Goal: Information Seeking & Learning: Understand process/instructions

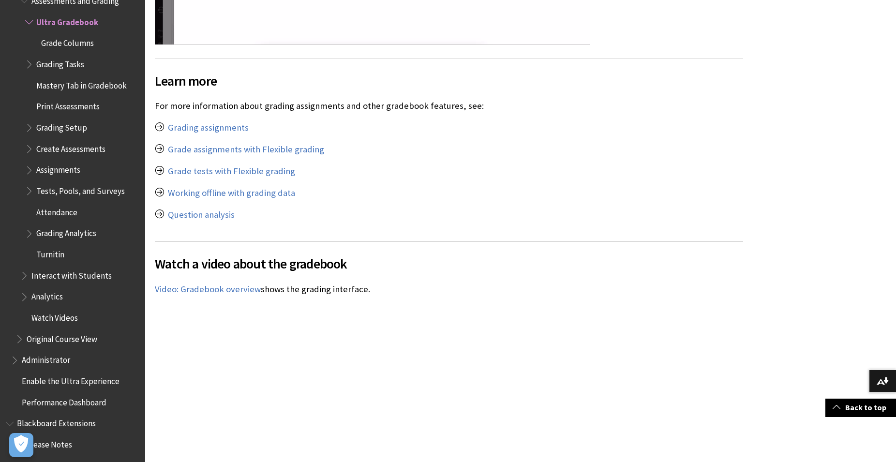
scroll to position [5575, 0]
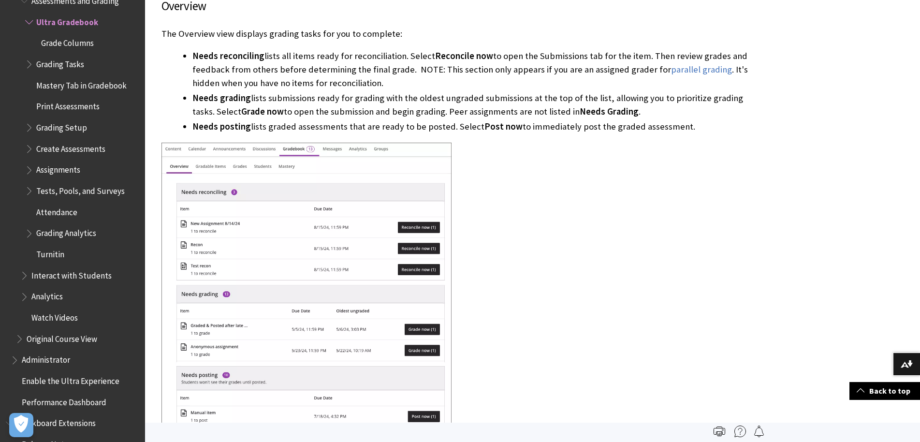
scroll to position [395, 0]
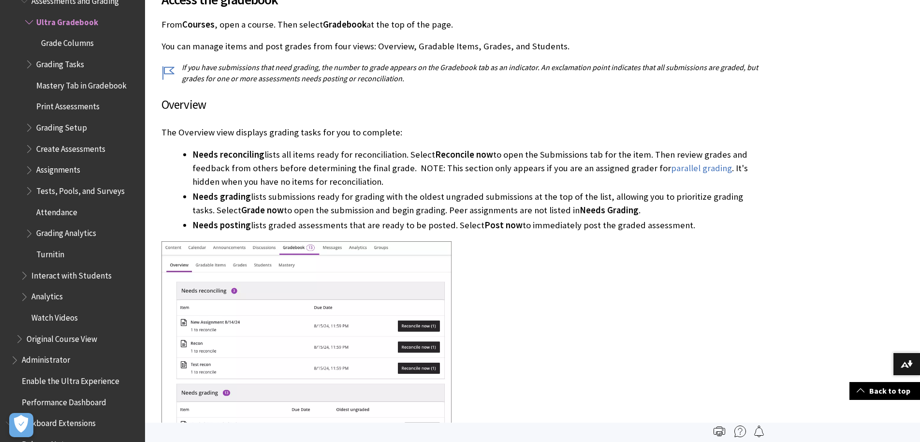
drag, startPoint x: 429, startPoint y: 150, endPoint x: 500, endPoint y: 151, distance: 71.6
click at [500, 151] on li "Needs reconciling lists all items ready for reconciliation. Select Reconcile no…" at bounding box center [476, 168] width 569 height 41
click at [676, 180] on li "Needs reconciling lists all items ready for reconciliation. Select Reconcile no…" at bounding box center [476, 168] width 569 height 41
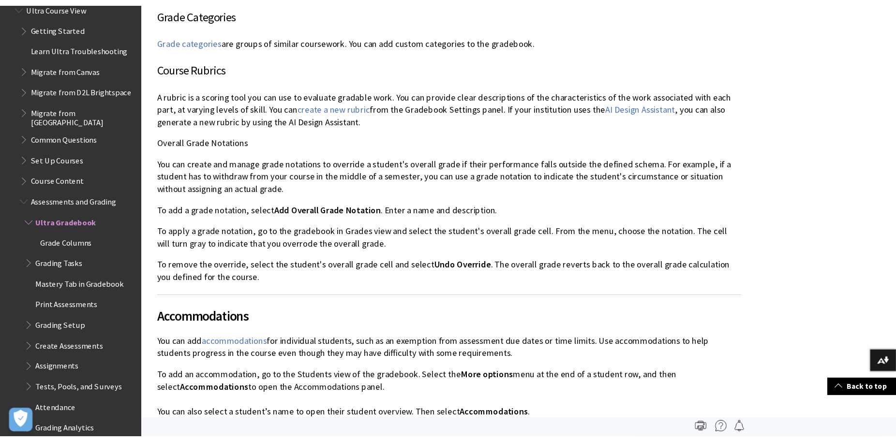
scroll to position [3157, 0]
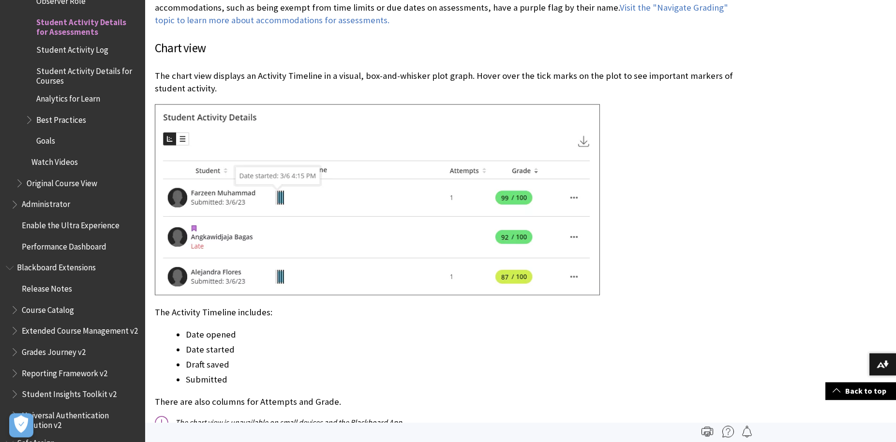
scroll to position [3009, 0]
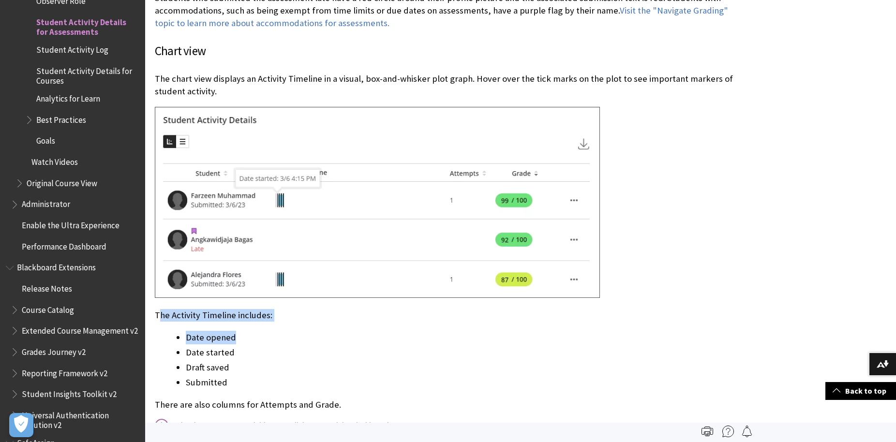
drag, startPoint x: 158, startPoint y: 318, endPoint x: 289, endPoint y: 335, distance: 132.2
click at [274, 340] on li "Date opened" at bounding box center [464, 338] width 557 height 14
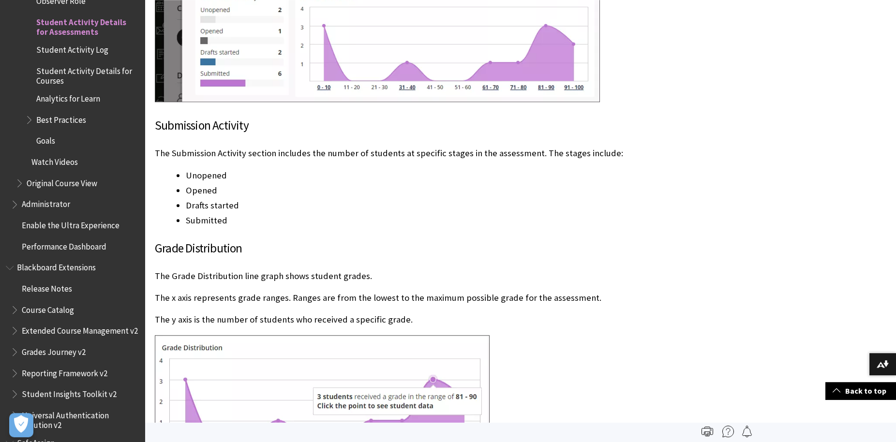
scroll to position [2269, 0]
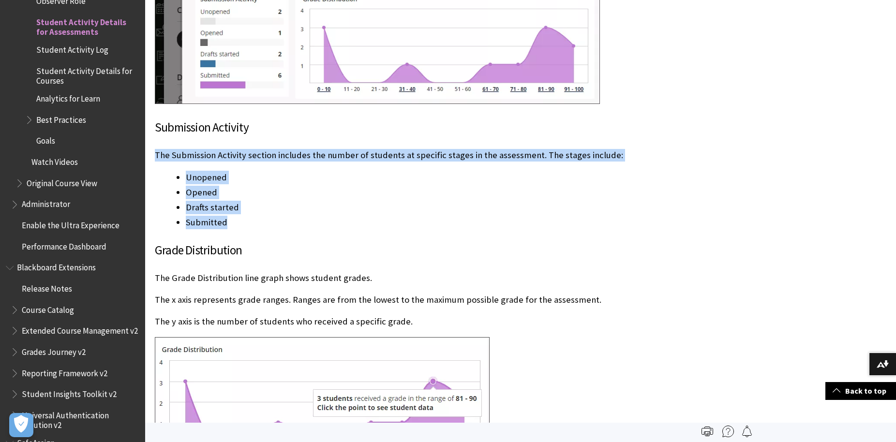
drag, startPoint x: 152, startPoint y: 151, endPoint x: 263, endPoint y: 221, distance: 130.4
click at [263, 221] on div "Get insight into your students' activity As an instructor, you can see when you…" at bounding box center [448, 89] width 607 height 4160
copy div "The Submission Activity section includes the number of students at specific sta…"
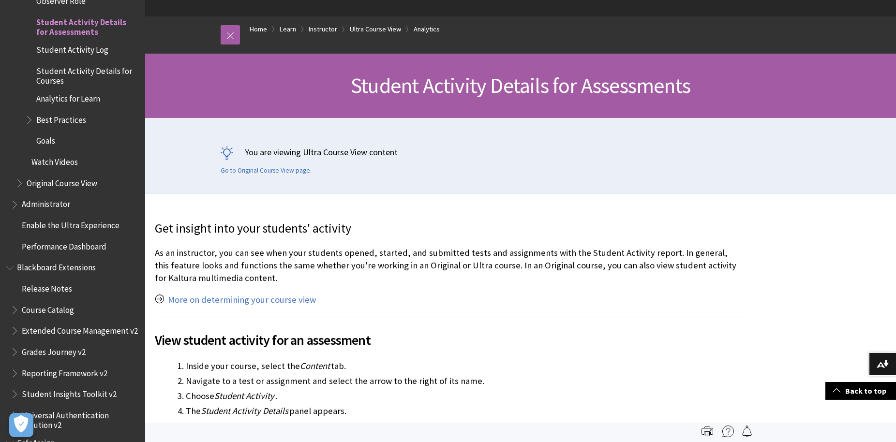
scroll to position [49, 0]
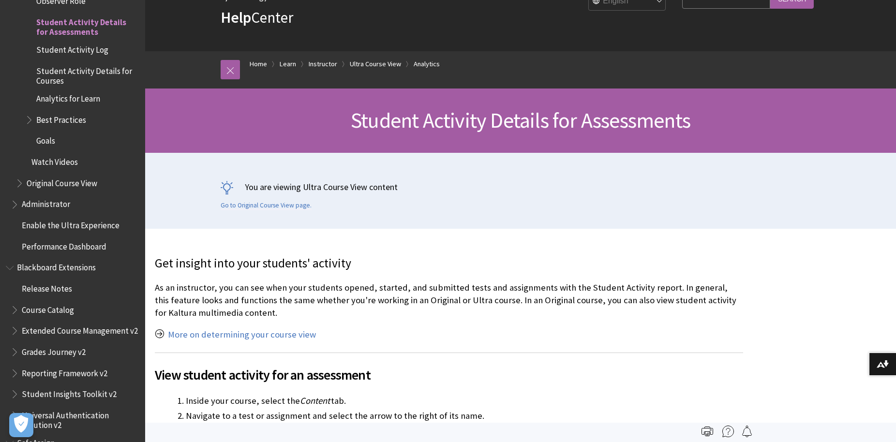
click at [26, 124] on span "Book outline for Blackboard Learn Help" at bounding box center [30, 118] width 10 height 12
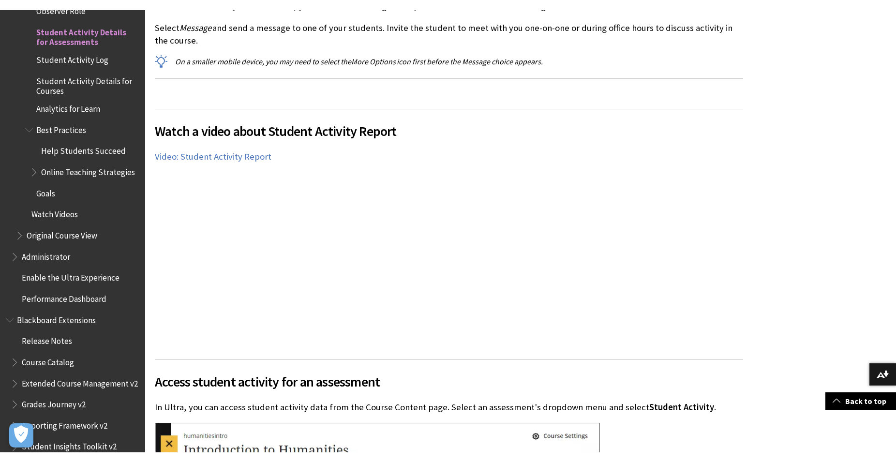
scroll to position [789, 0]
